Goal: Answer question/provide support: Share knowledge or assist other users

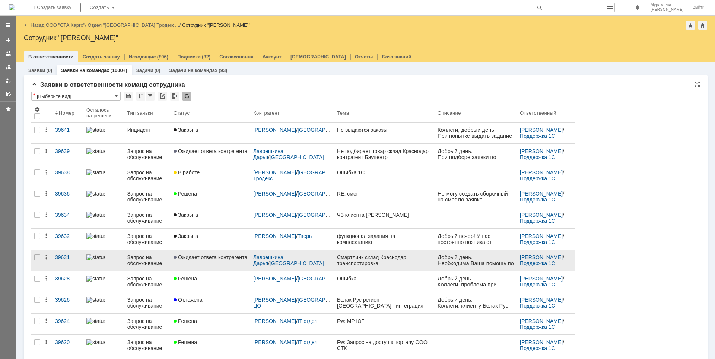
click at [147, 261] on div "Запрос на обслуживание" at bounding box center [147, 260] width 40 height 12
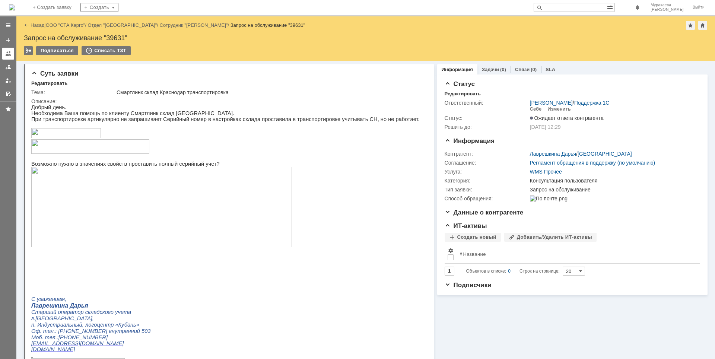
click at [9, 56] on div at bounding box center [8, 54] width 6 height 6
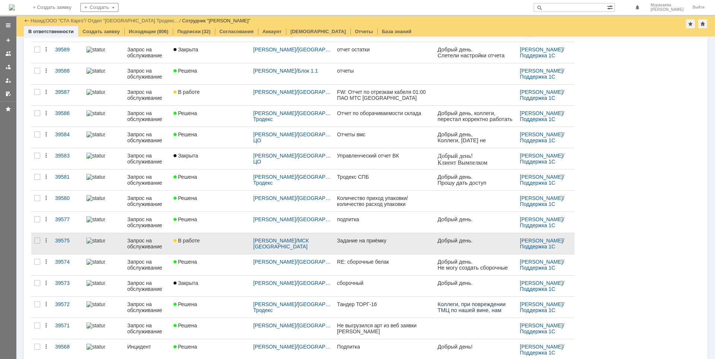
click at [150, 240] on div "Запрос на обслуживание" at bounding box center [147, 244] width 40 height 12
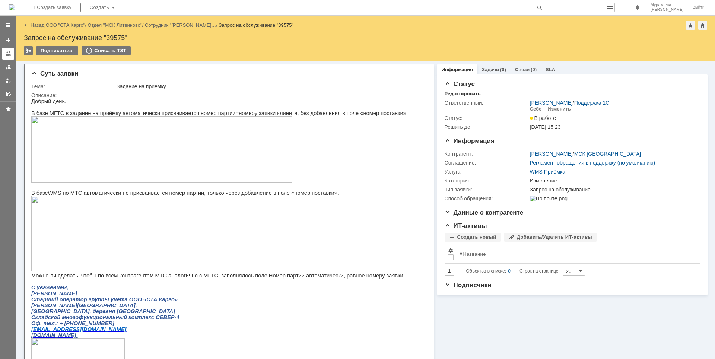
click at [4, 53] on link at bounding box center [8, 54] width 12 height 12
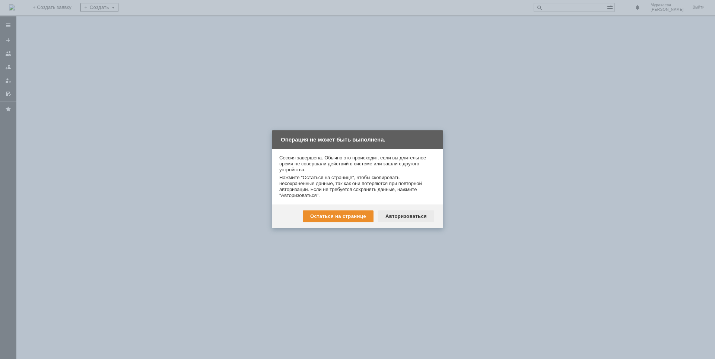
click at [391, 219] on div "Авторизоваться" at bounding box center [406, 216] width 56 height 12
